Goal: Communication & Community: Answer question/provide support

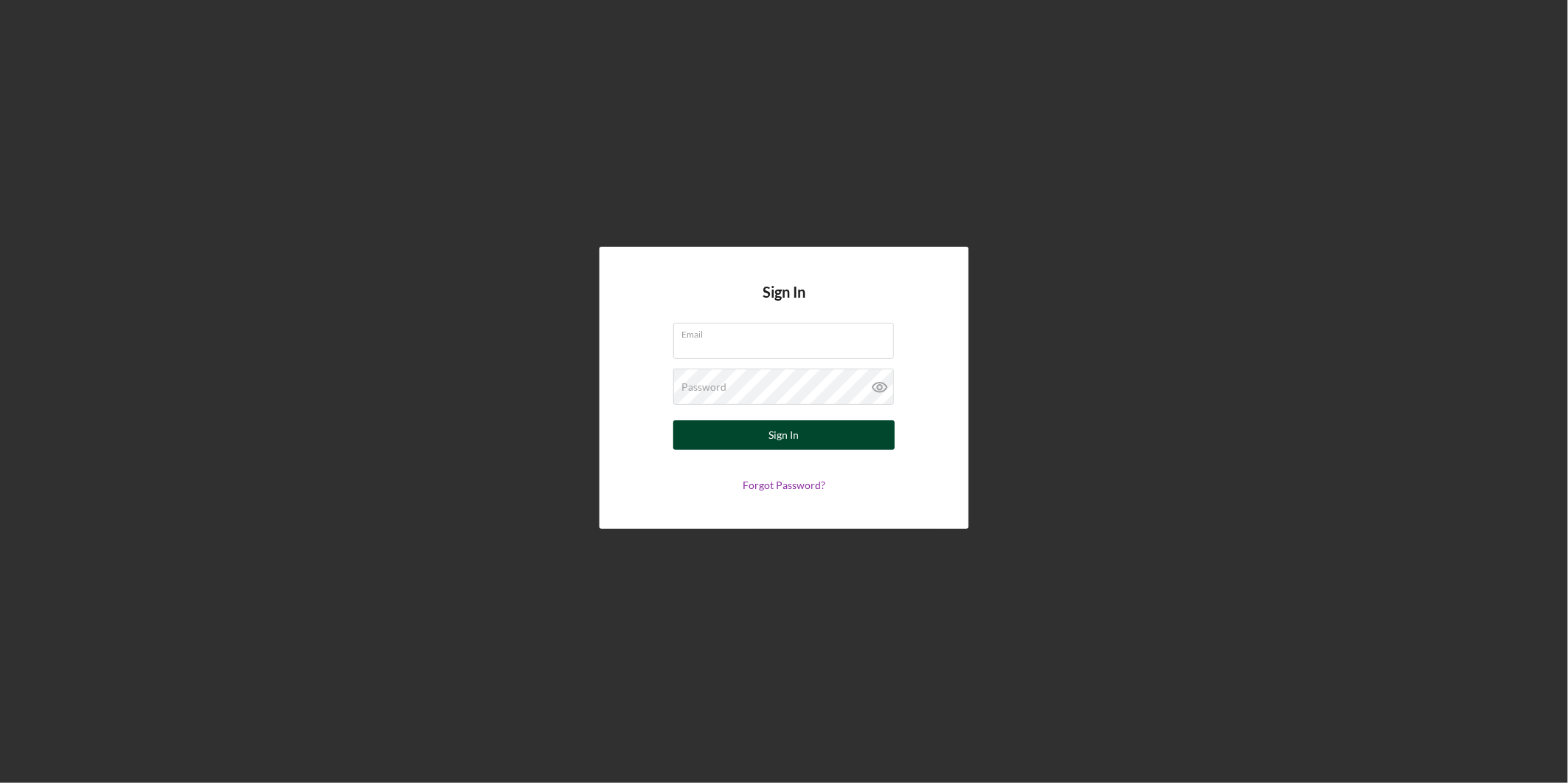
type input "[EMAIL_ADDRESS][DOMAIN_NAME]"
click at [878, 433] on button "Sign In" at bounding box center [784, 435] width 221 height 30
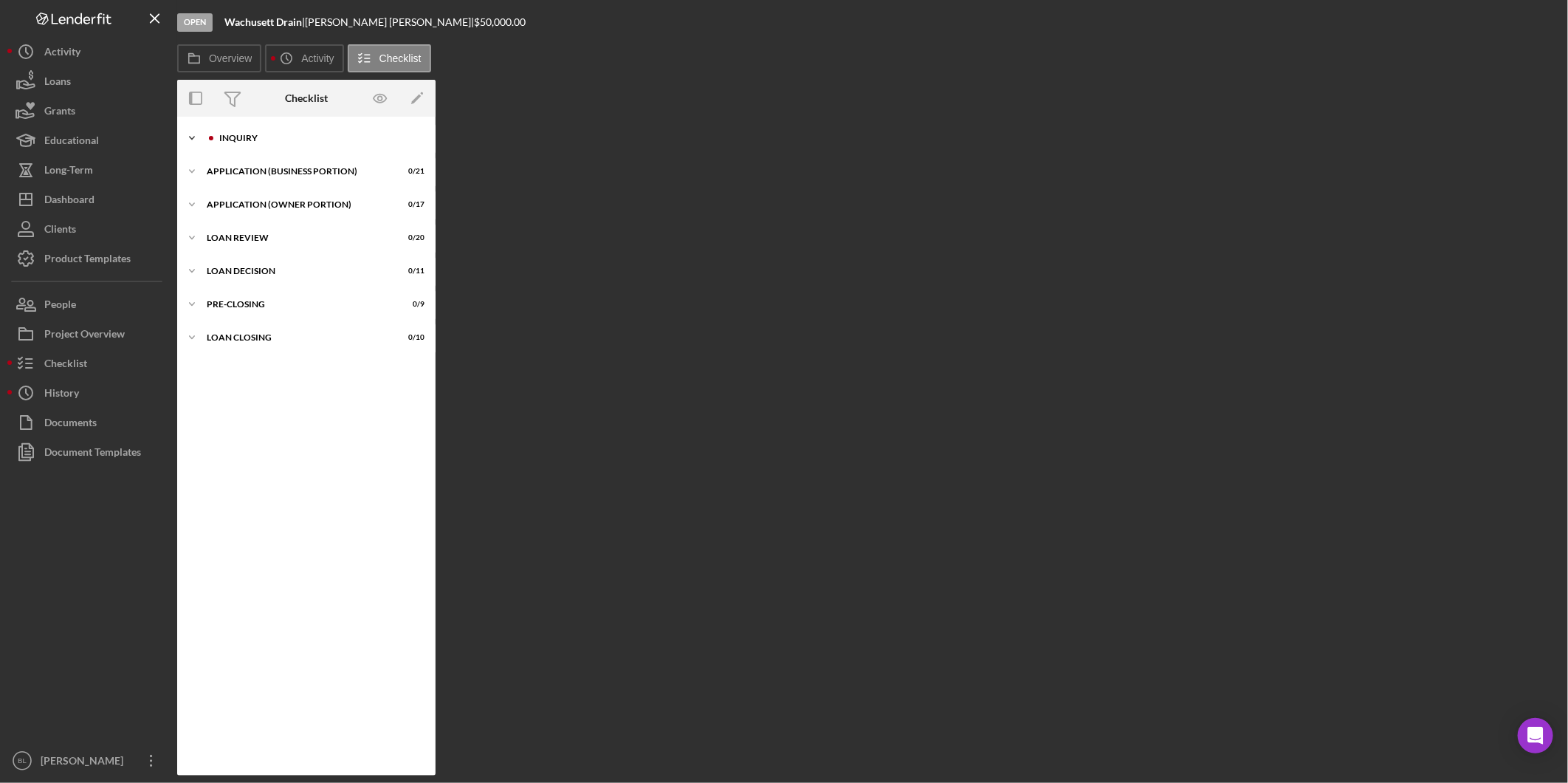
click at [263, 139] on div "INQUIRY" at bounding box center [318, 138] width 198 height 9
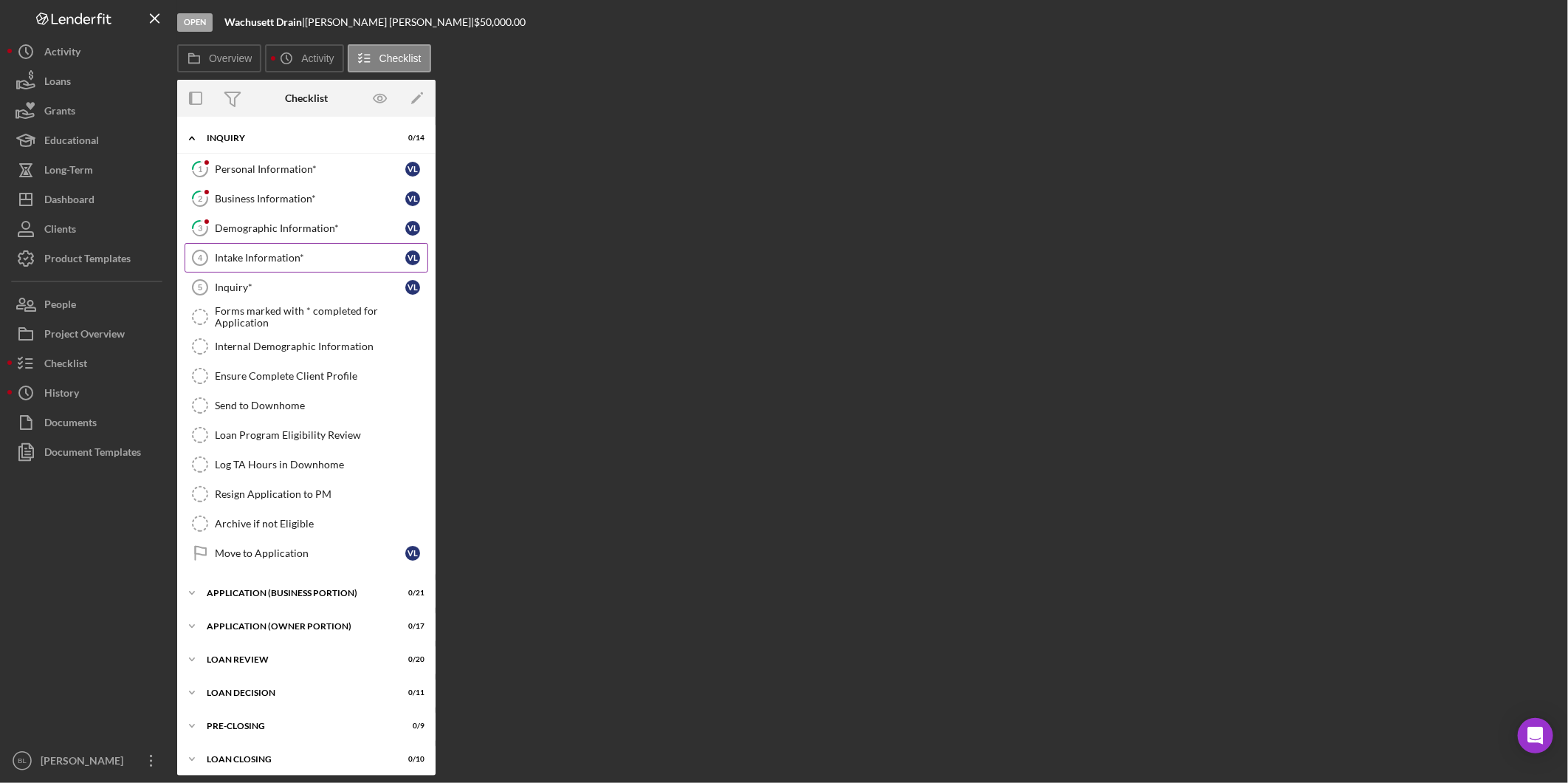
click at [273, 261] on div "Intake Information*" at bounding box center [310, 258] width 191 height 12
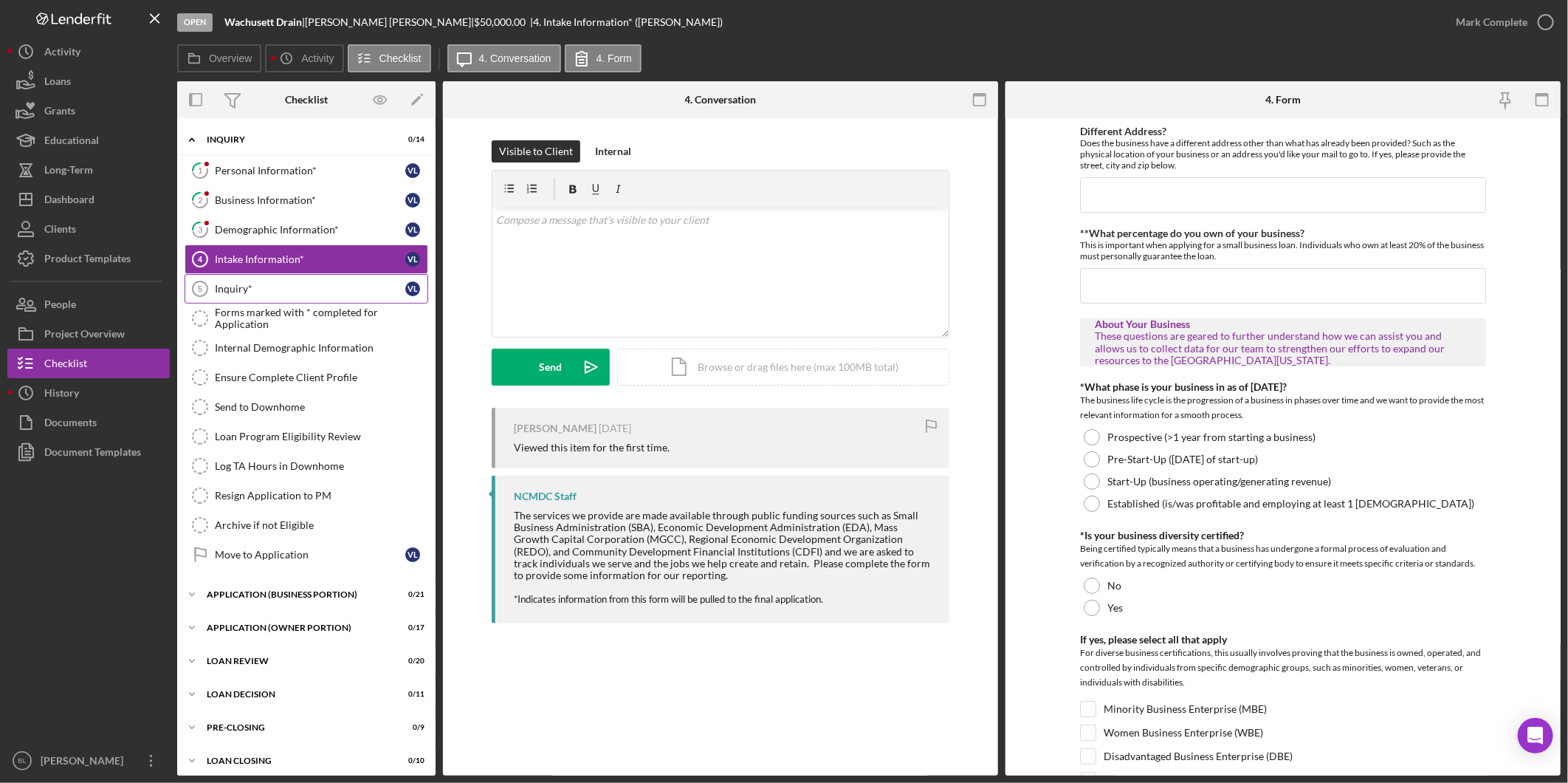
click at [278, 285] on div "Inquiry*" at bounding box center [310, 289] width 191 height 12
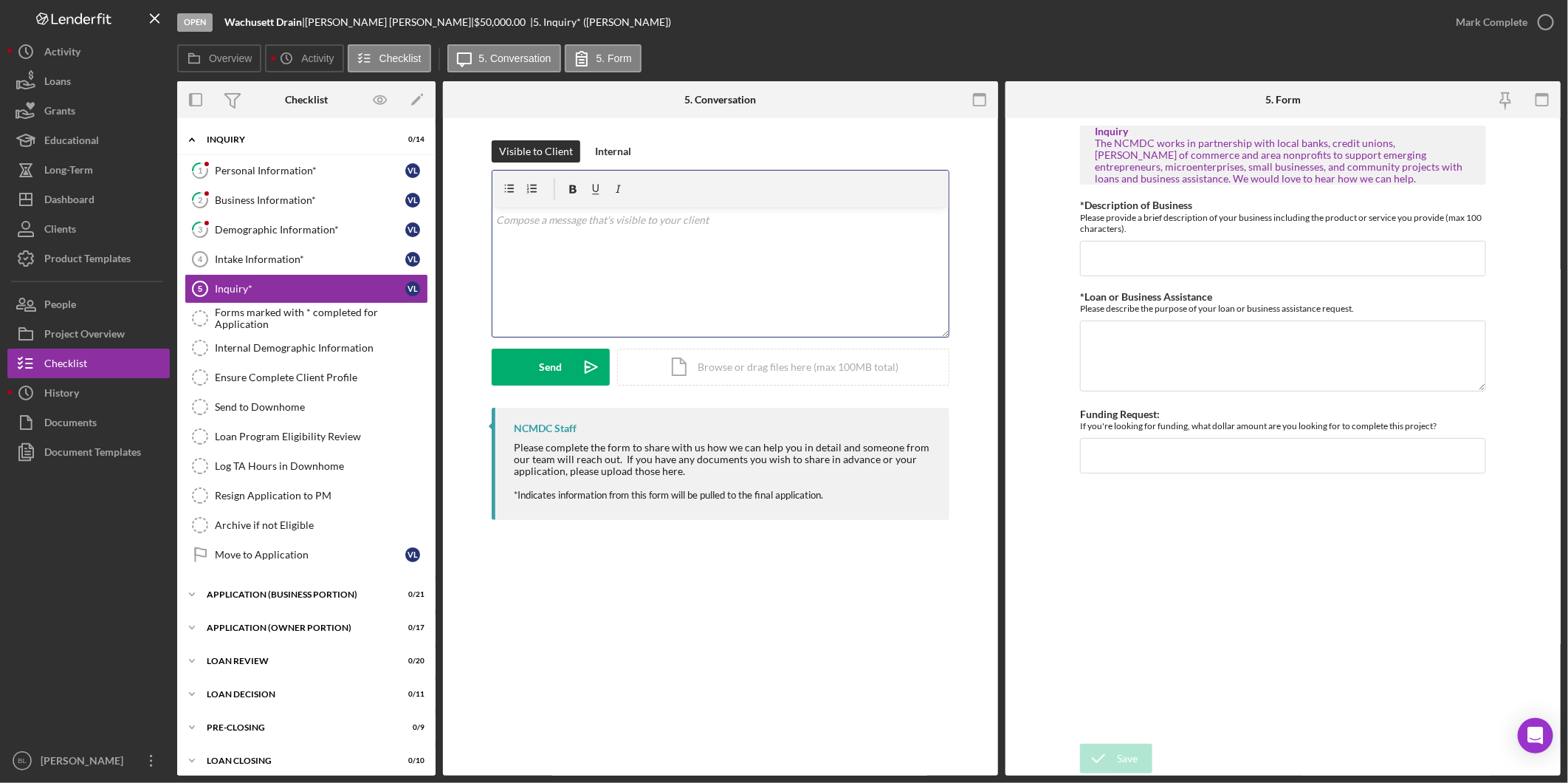
click at [713, 218] on p at bounding box center [721, 219] width 448 height 17
click at [830, 241] on p "I would love to learn how we can help. Please complete your inquiry and" at bounding box center [721, 240] width 448 height 17
click at [552, 356] on div "Send" at bounding box center [551, 367] width 23 height 37
